Goal: Find specific page/section: Find specific page/section

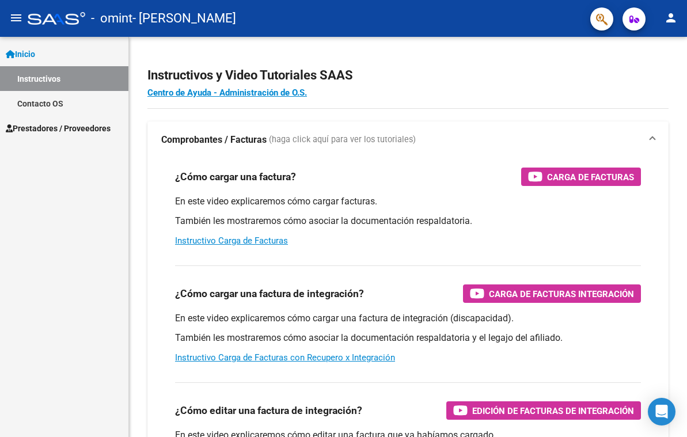
click at [35, 53] on span "Inicio" at bounding box center [20, 54] width 29 height 13
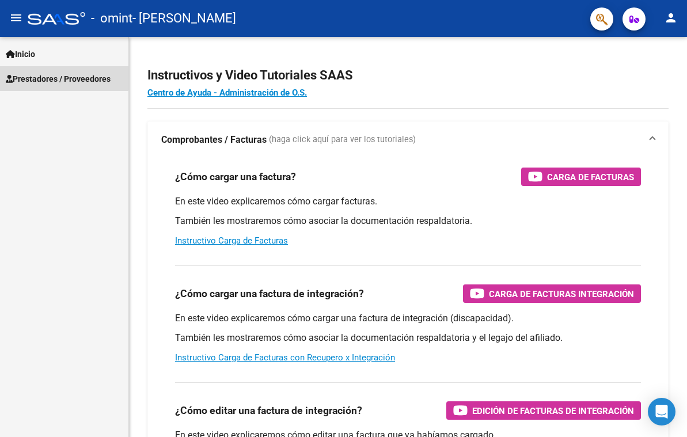
click at [45, 76] on span "Prestadores / Proveedores" at bounding box center [58, 79] width 105 height 13
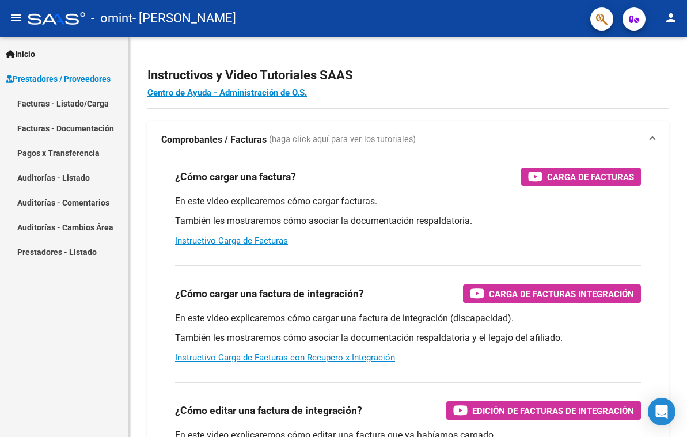
click at [58, 104] on link "Facturas - Listado/Carga" at bounding box center [64, 103] width 128 height 25
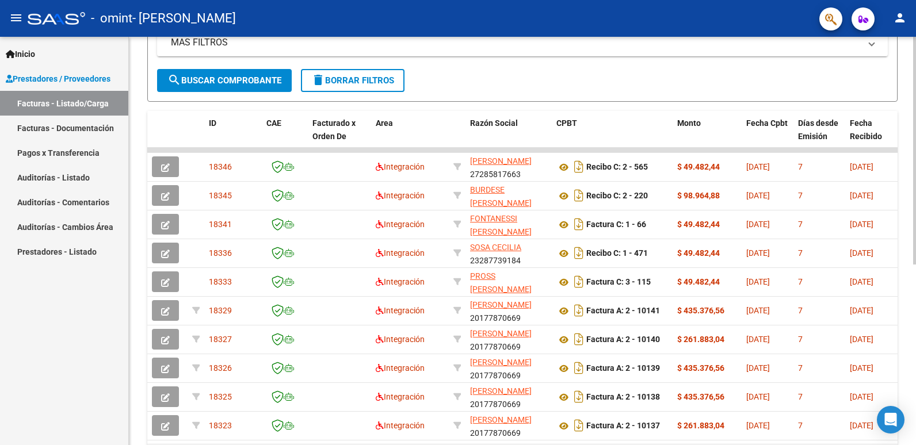
scroll to position [323, 0]
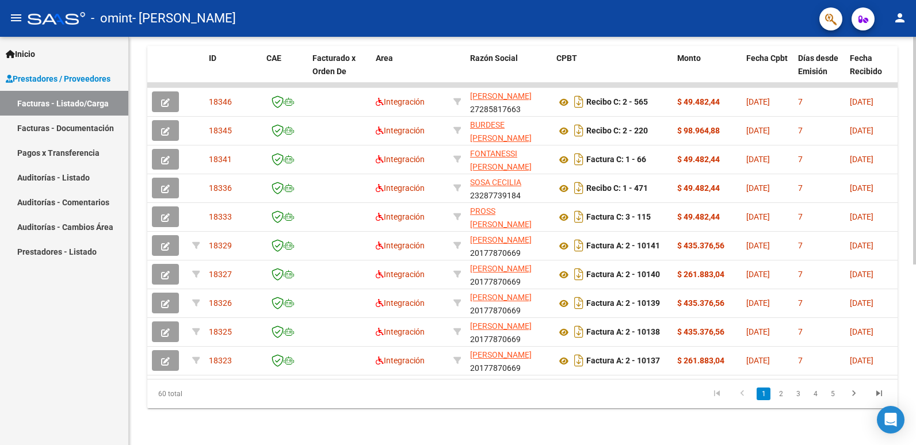
click at [686, 268] on div "Video tutorial PRESTADORES -> Listado de CPBTs Emitidos por Prestadores / Prove…" at bounding box center [524, 83] width 790 height 723
click at [686, 395] on link "5" at bounding box center [833, 394] width 14 height 13
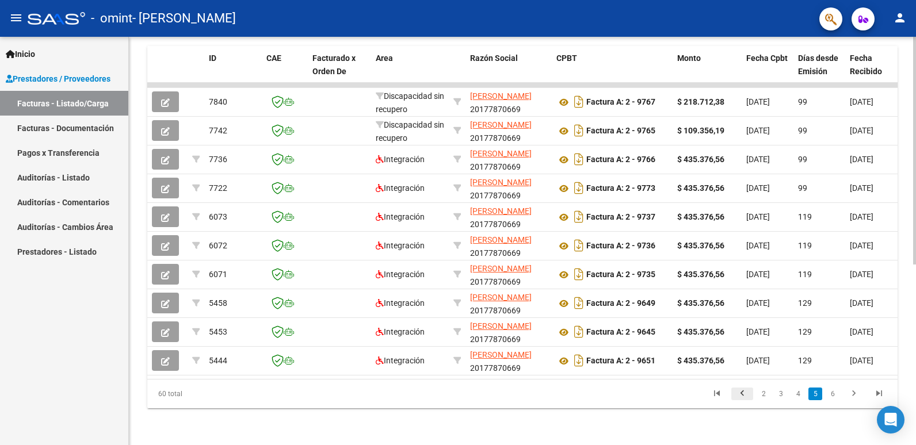
click at [686, 395] on icon "go to previous page" at bounding box center [742, 395] width 15 height 14
click at [686, 397] on link "2" at bounding box center [764, 394] width 14 height 13
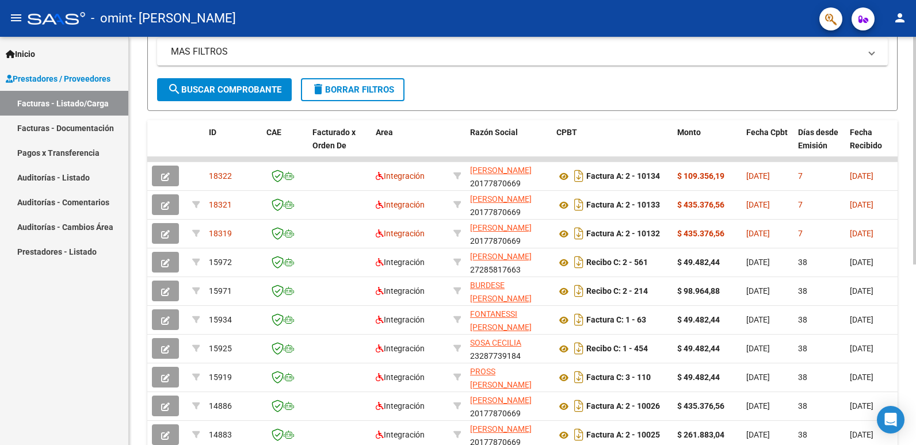
scroll to position [243, 0]
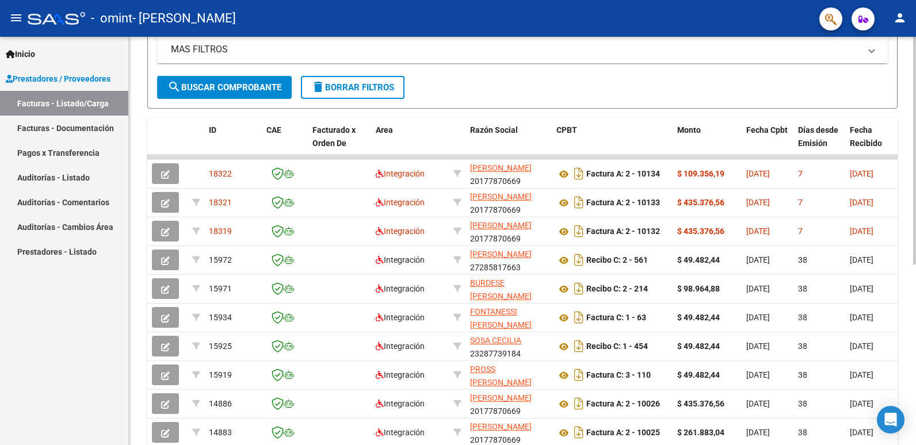
click at [686, 274] on div at bounding box center [914, 290] width 3 height 228
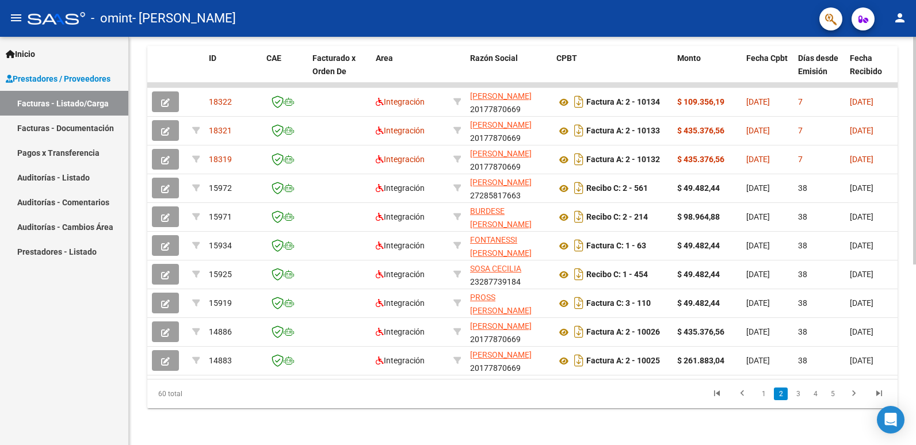
click at [686, 331] on div at bounding box center [914, 331] width 3 height 228
click at [686, 394] on link "1" at bounding box center [764, 394] width 14 height 13
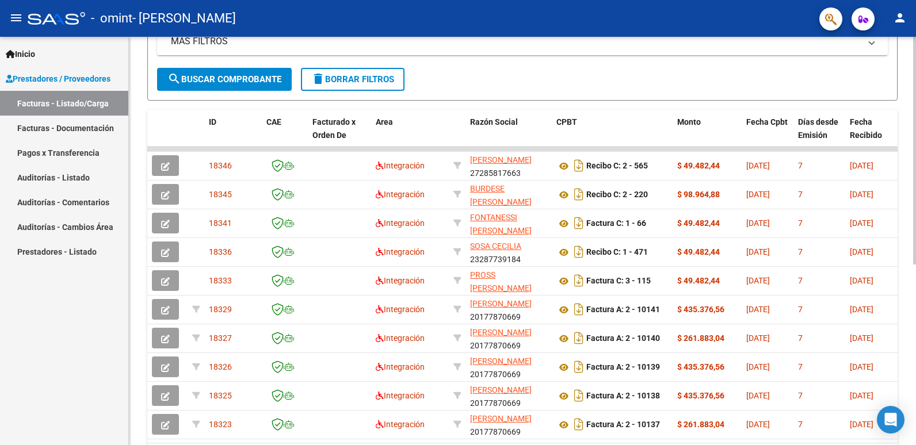
scroll to position [256, 0]
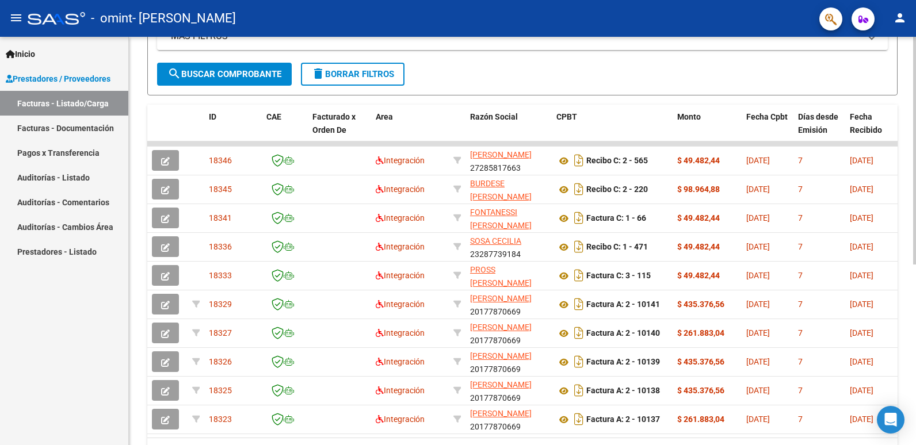
click at [686, 266] on html "menu - omint - [PERSON_NAME] person Inicio Instructivos Contacto OS Prestadores…" at bounding box center [458, 222] width 916 height 445
